Goal: Book appointment/travel/reservation

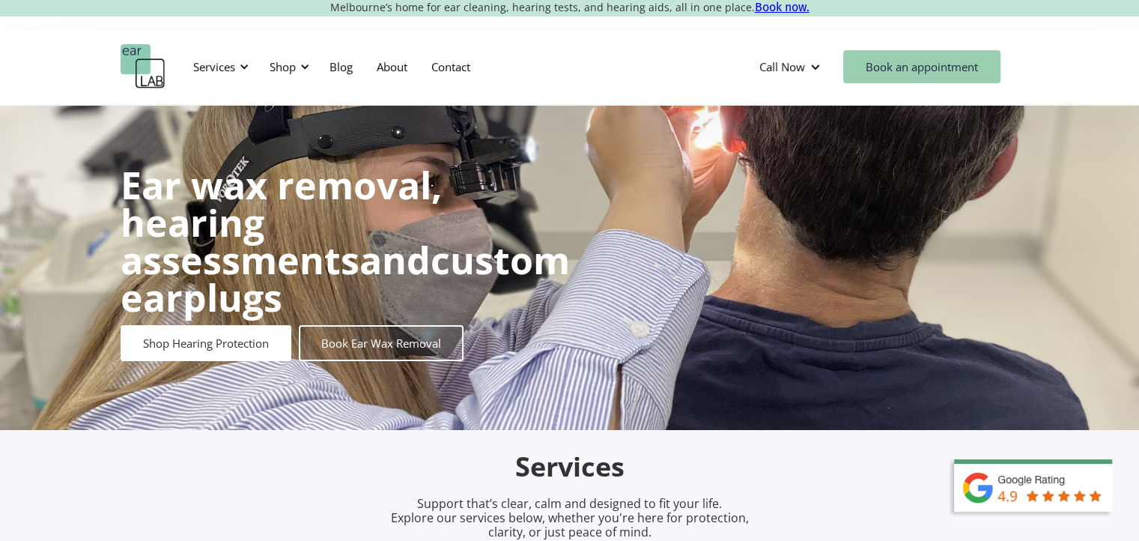
click at [892, 61] on link "Book an appointment" at bounding box center [921, 66] width 157 height 33
click at [392, 68] on link "About" at bounding box center [392, 66] width 55 height 43
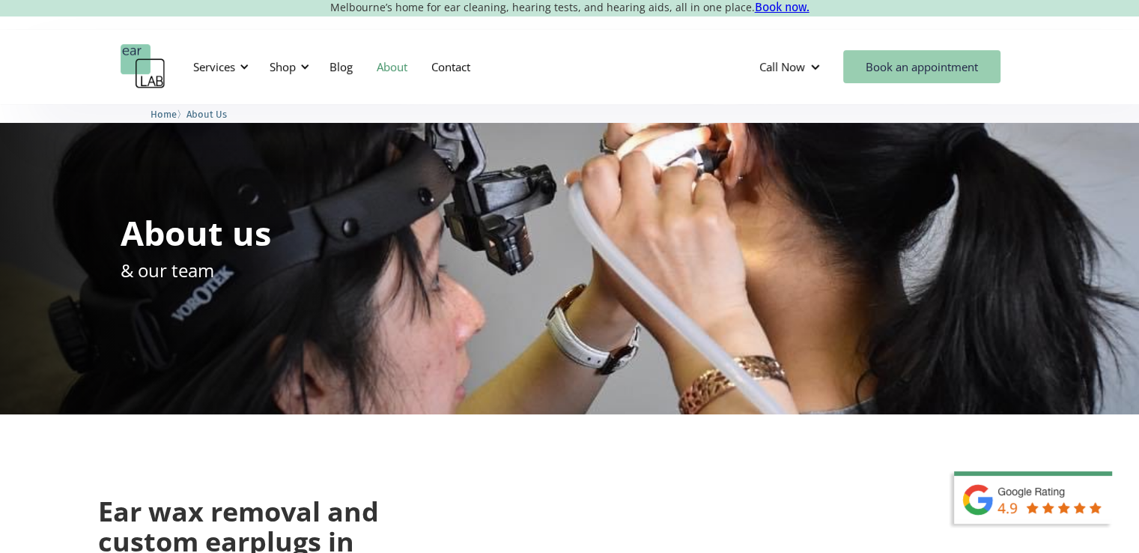
click at [890, 69] on link "Book an appointment" at bounding box center [921, 66] width 157 height 33
